Goal: Information Seeking & Learning: Find specific page/section

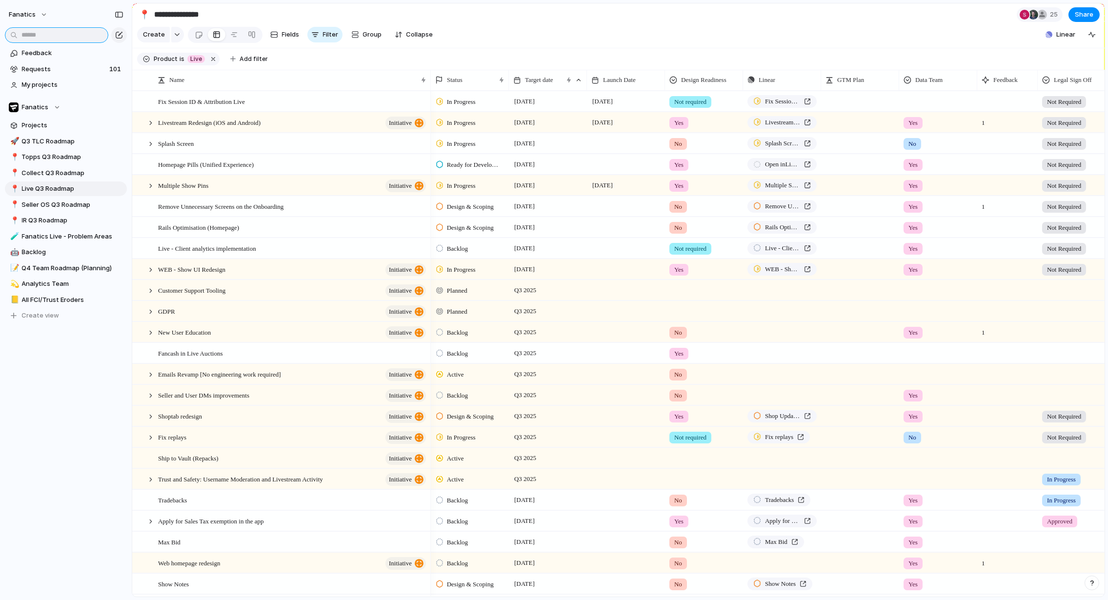
click at [44, 30] on input "text" at bounding box center [56, 35] width 103 height 16
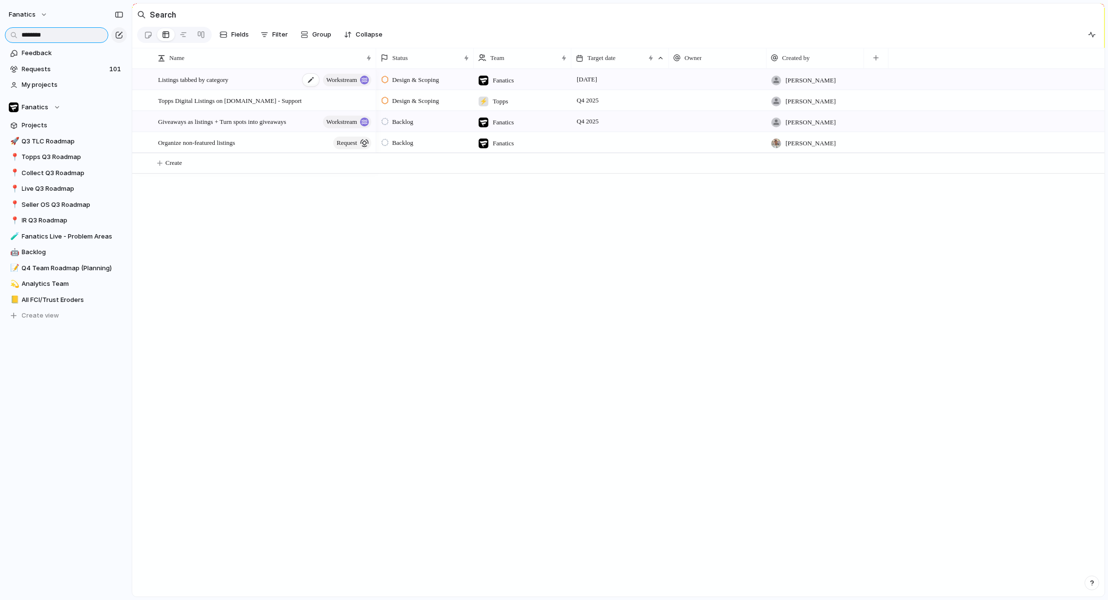
type input "********"
click at [250, 77] on div "Listings tabbed by category workstream" at bounding box center [265, 80] width 215 height 20
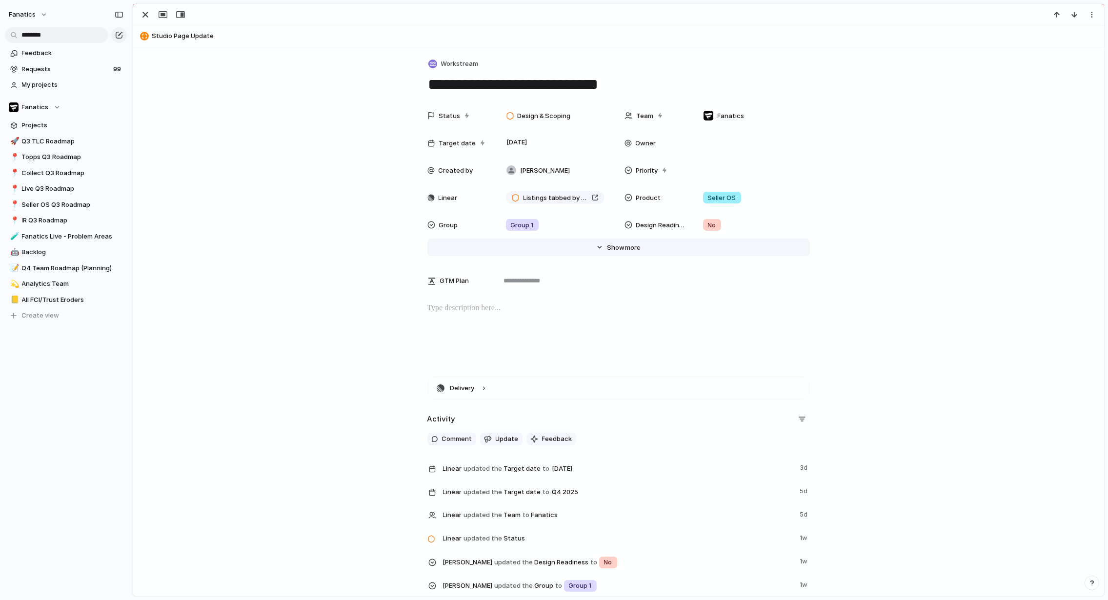
click at [598, 248] on button "Hide Show more" at bounding box center [618, 247] width 382 height 18
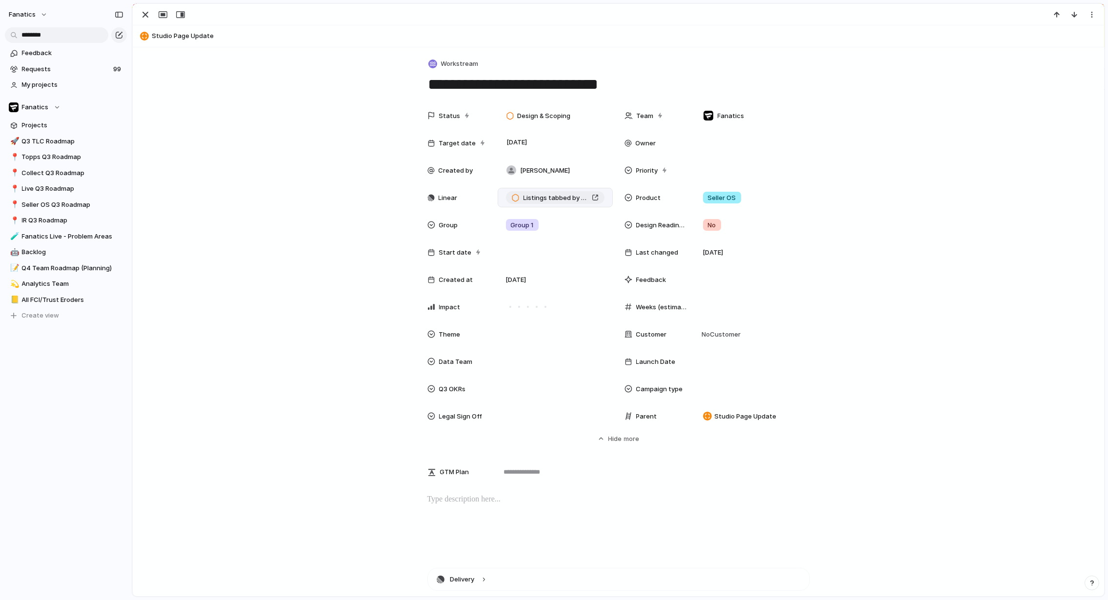
click at [594, 197] on div "Listings tabbed by category" at bounding box center [555, 198] width 87 height 10
click at [359, 375] on div "Status Design & Scoping Team Fanatics Target date [DATE] Owner Created by [PERS…" at bounding box center [618, 274] width 948 height 337
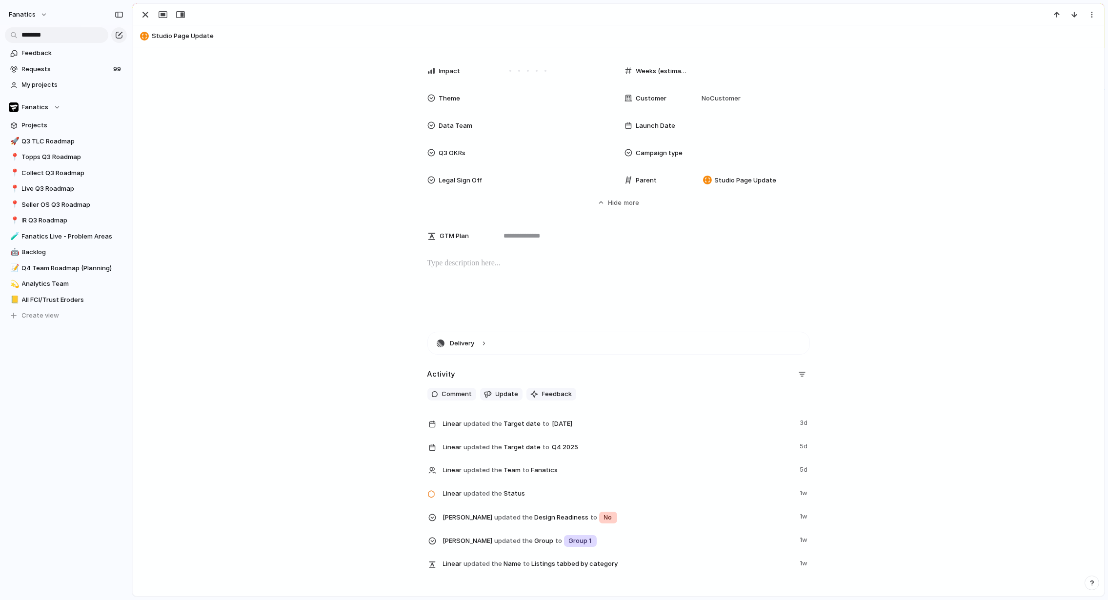
scroll to position [290, 0]
